Goal: Task Accomplishment & Management: Use online tool/utility

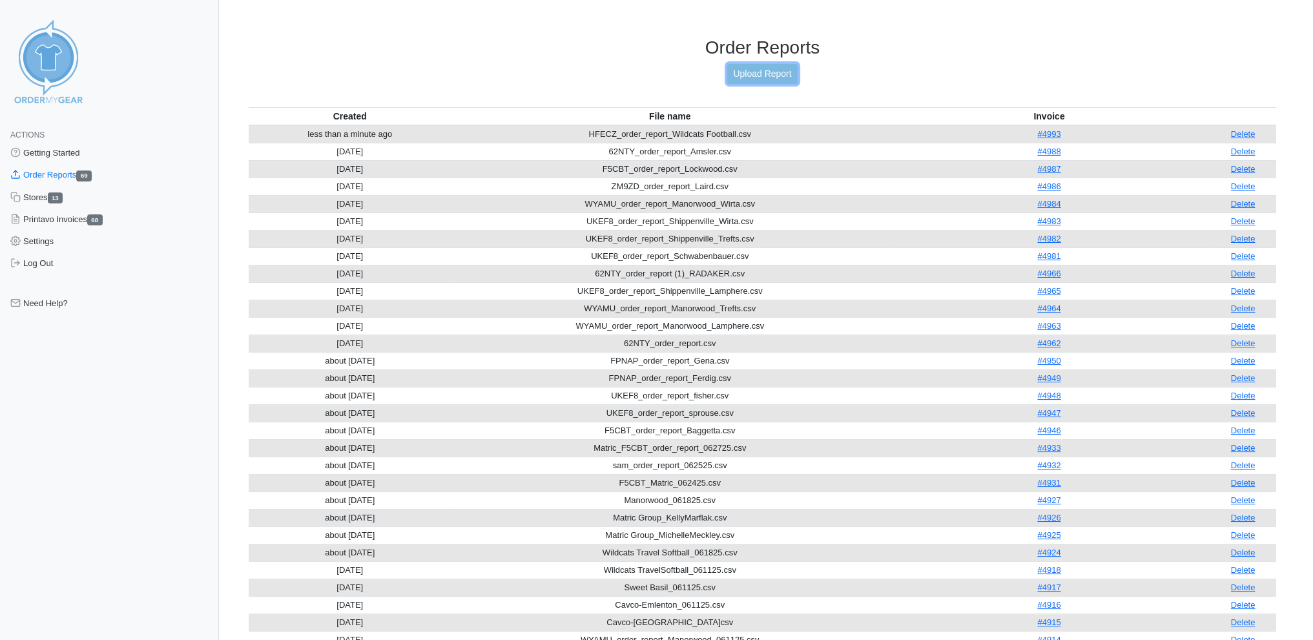
click at [749, 70] on link "Upload Report" at bounding box center [762, 74] width 70 height 20
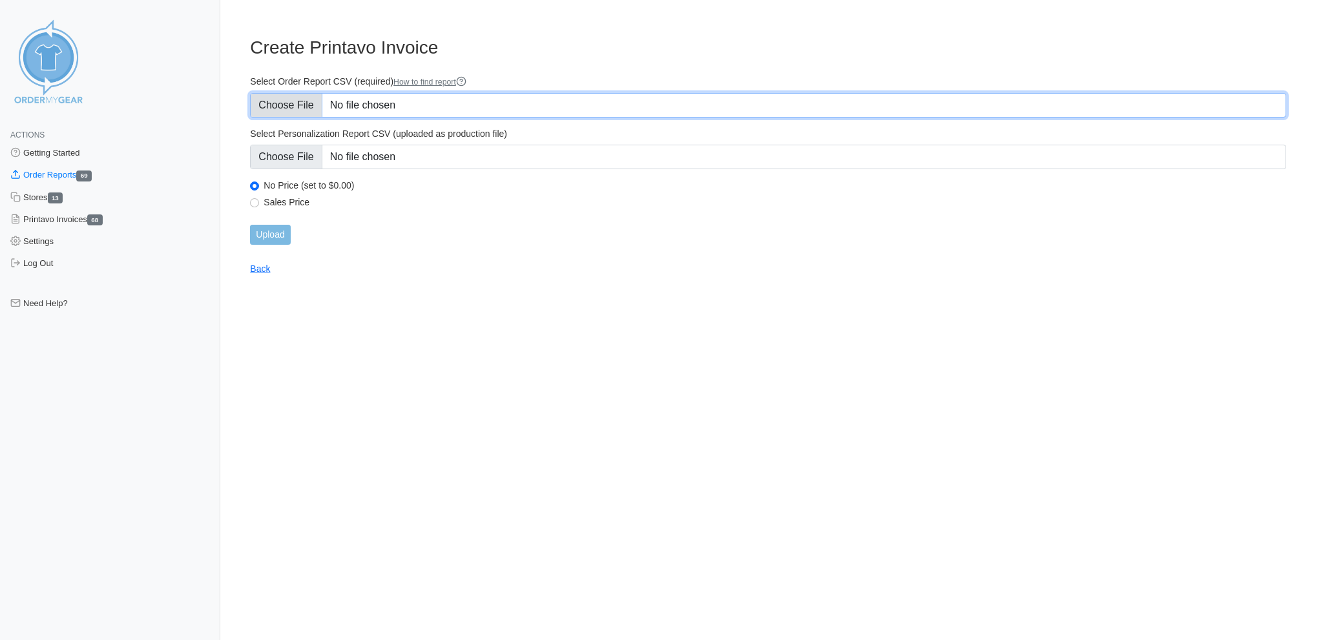
click at [286, 100] on input "Select Order Report CSV (required) How to find report" at bounding box center [768, 105] width 1036 height 25
type input "C:\fakepath\ZM9ZD_order_report_IC_Anderson.csv"
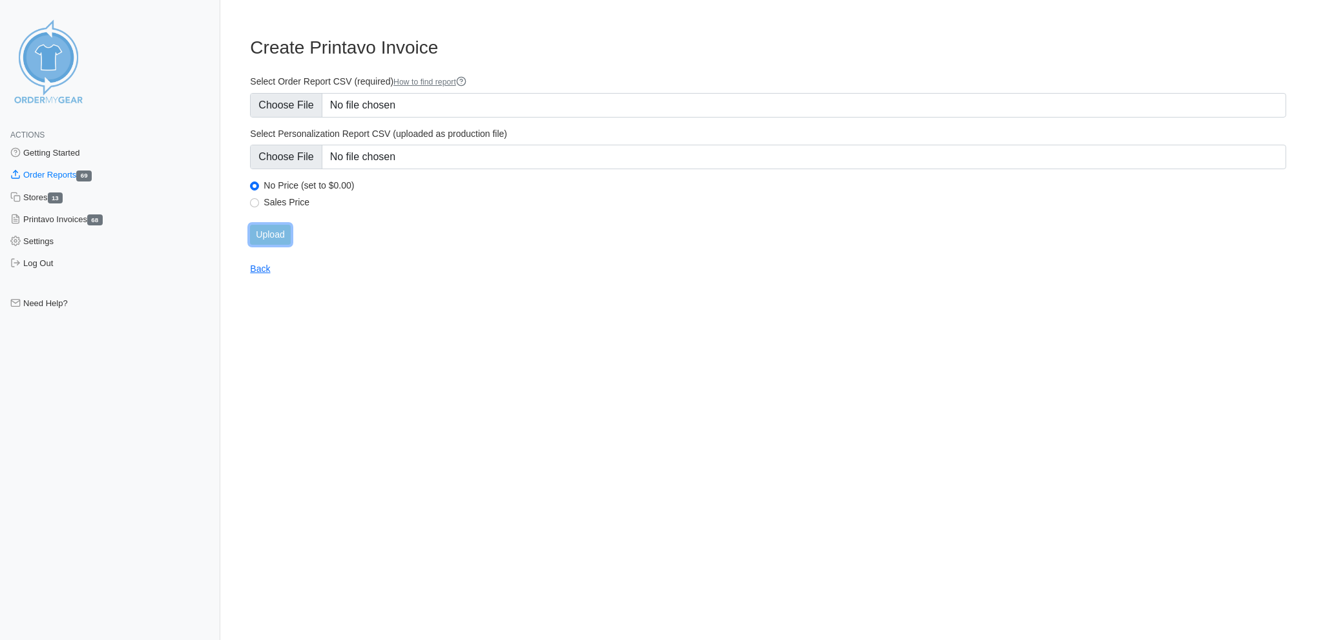
click at [278, 225] on input "Upload" at bounding box center [270, 235] width 40 height 20
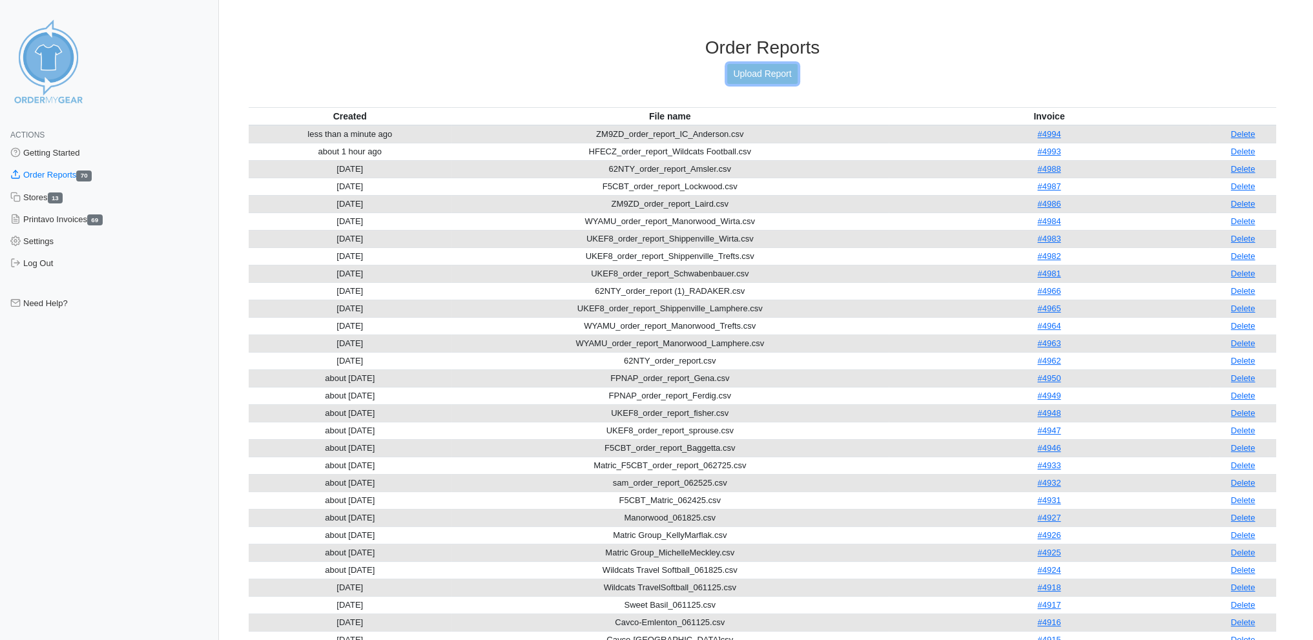
click at [755, 72] on link "Upload Report" at bounding box center [762, 74] width 70 height 20
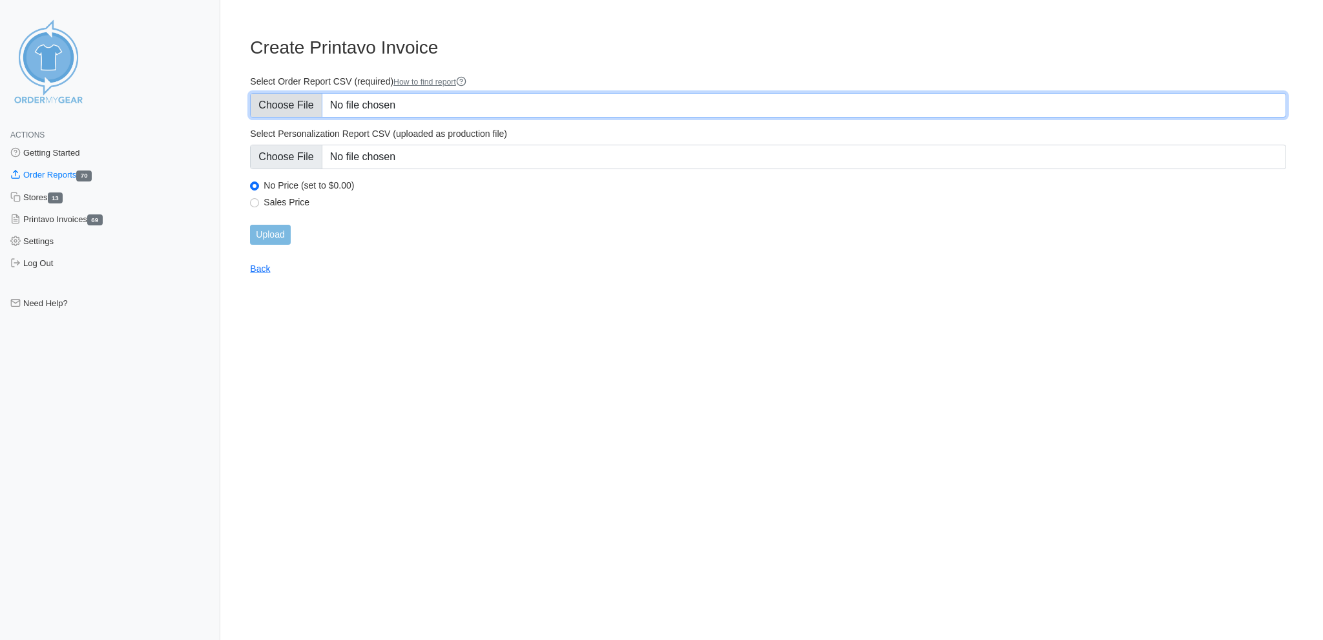
click at [280, 95] on input "Select Order Report CSV (required) How to find report" at bounding box center [768, 105] width 1036 height 25
type input "C:\fakepath\62NTY_order_report_softball_barber.csv"
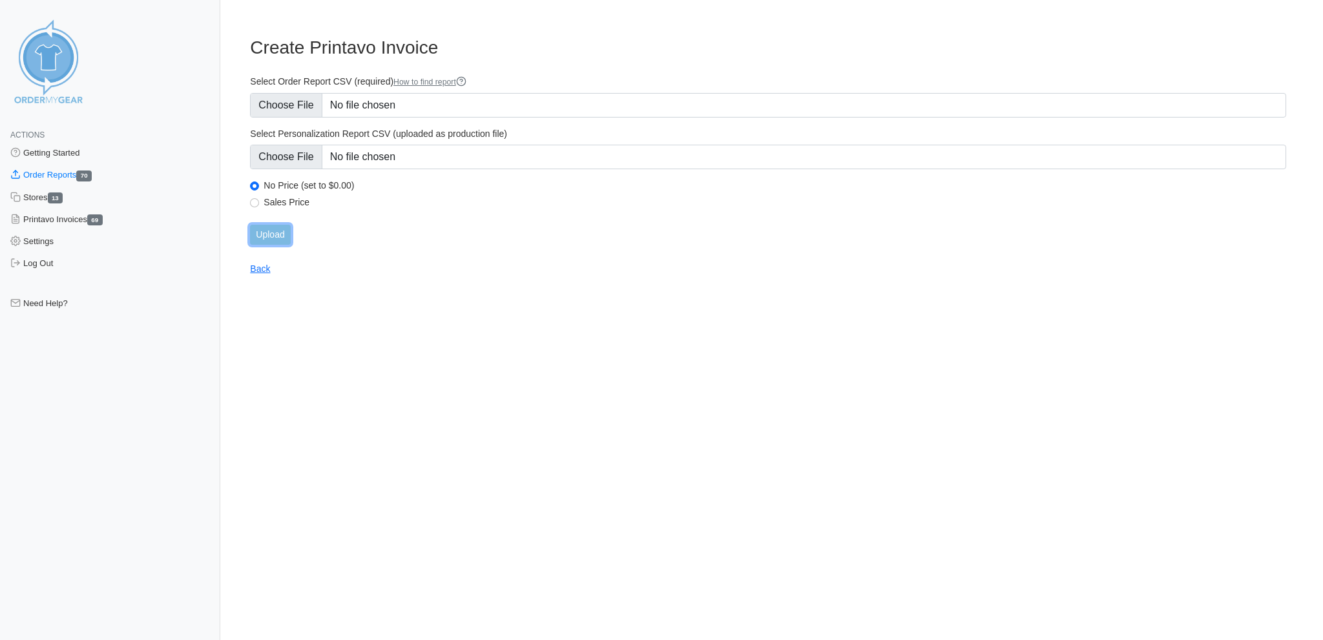
click at [273, 225] on input "Upload" at bounding box center [270, 235] width 40 height 20
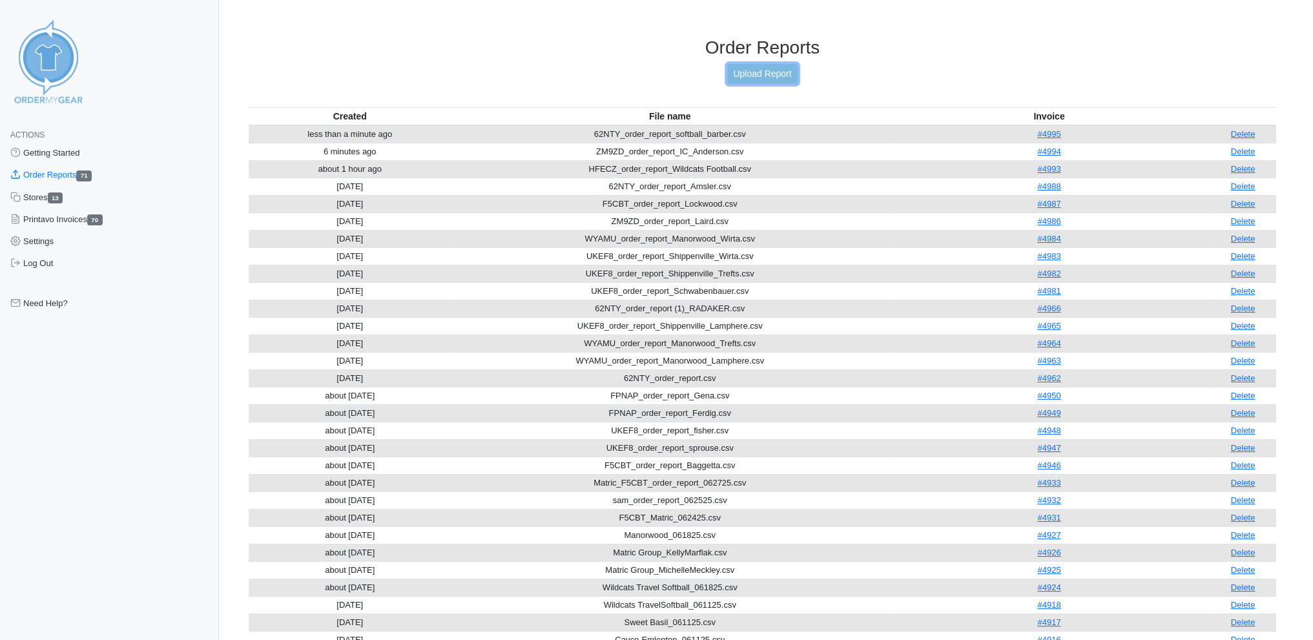
click at [766, 72] on link "Upload Report" at bounding box center [762, 74] width 70 height 20
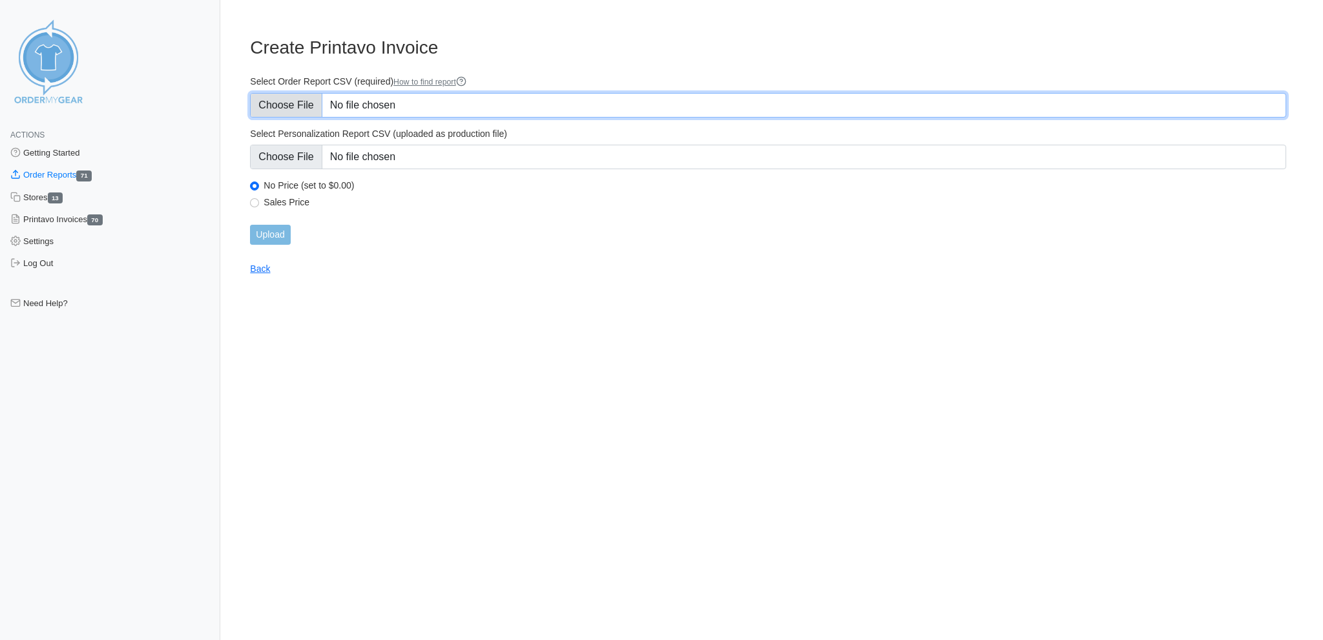
click at [308, 99] on input "Select Order Report CSV (required) How to find report" at bounding box center [768, 105] width 1036 height 25
type input "C:\fakepath\VTNXP_order_report_SB_Hadgson.csv"
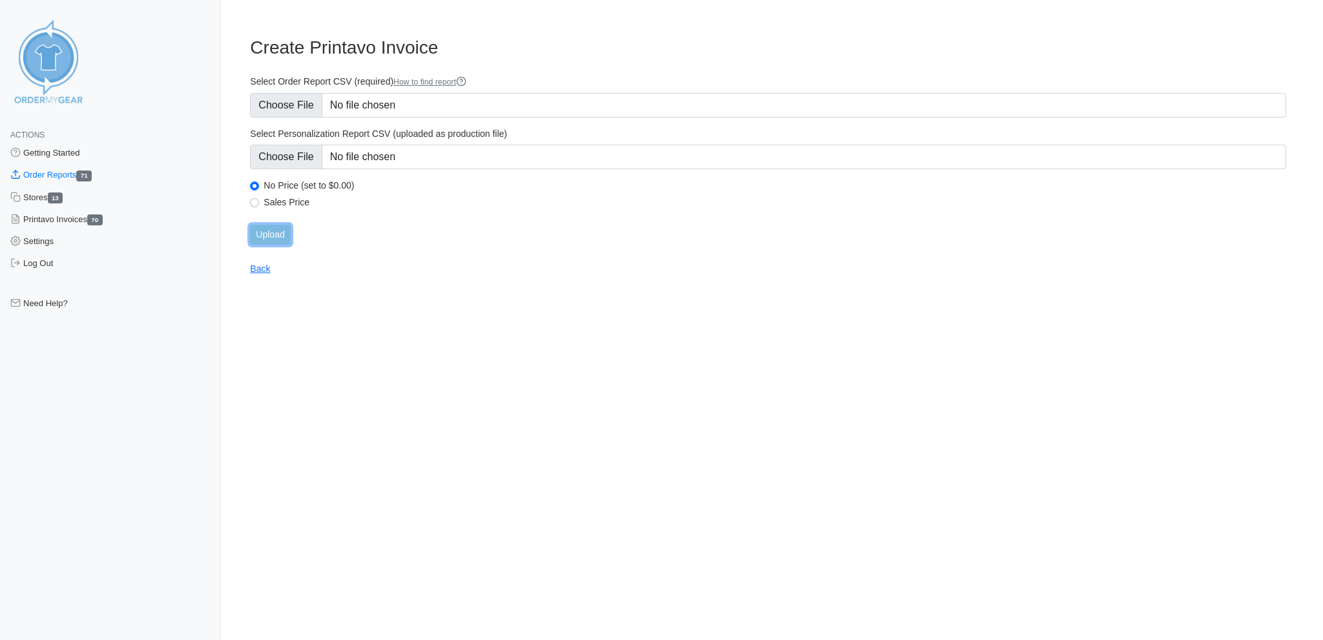
click at [276, 226] on input "Upload" at bounding box center [270, 235] width 40 height 20
